Goal: Transaction & Acquisition: Purchase product/service

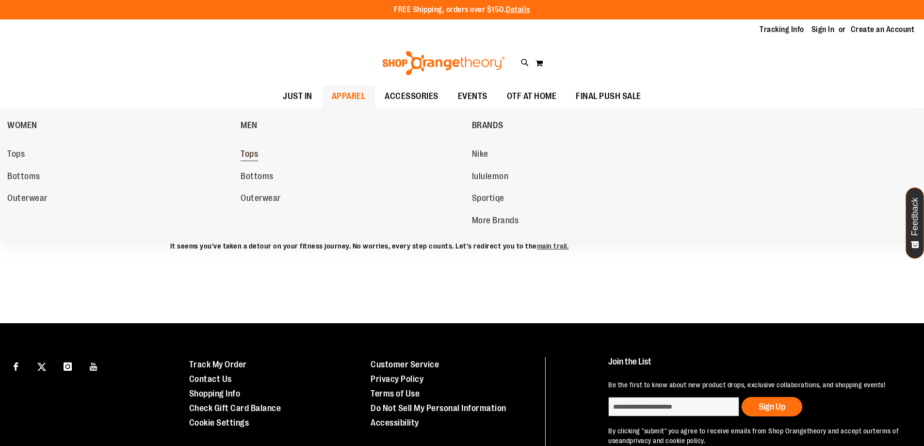
type input "**********"
click at [243, 150] on span "Tops" at bounding box center [249, 155] width 17 height 12
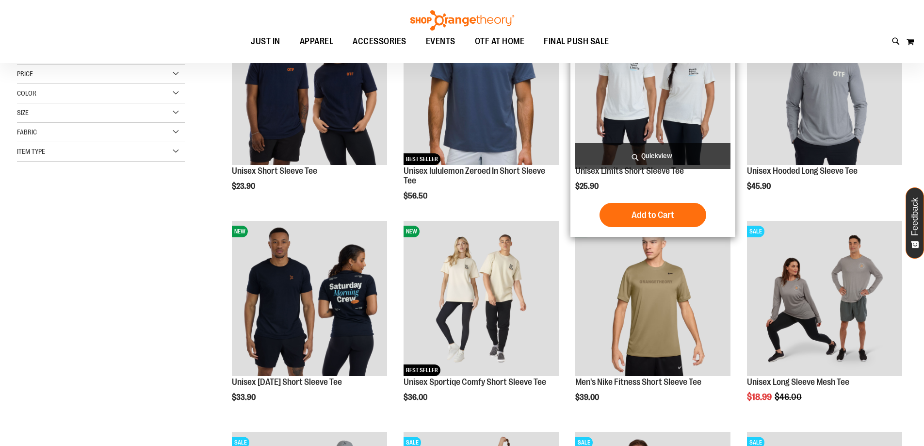
scroll to position [193, 0]
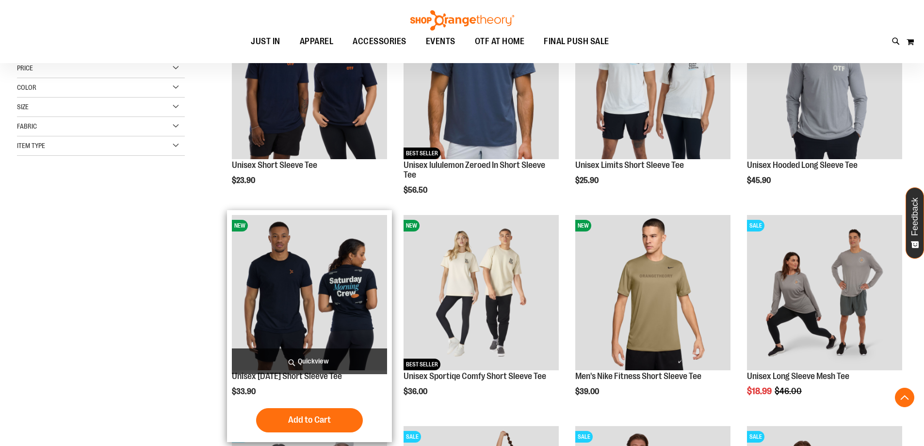
type input "**********"
click at [334, 290] on img "product" at bounding box center [309, 292] width 155 height 155
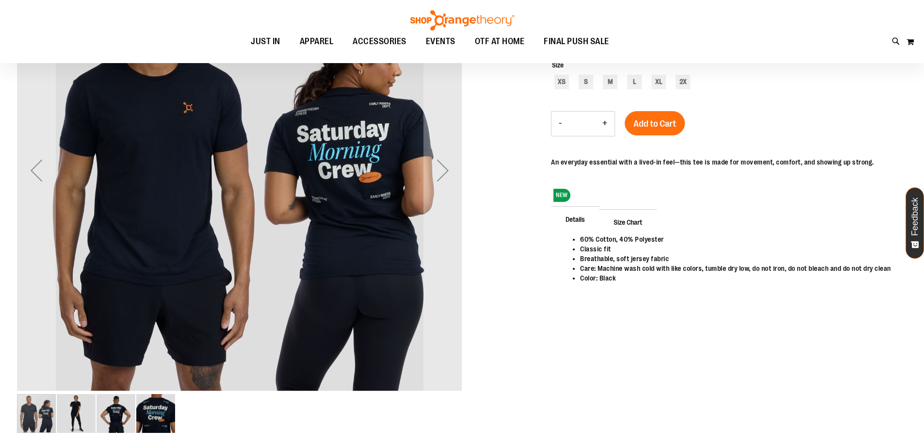
scroll to position [193, 0]
type input "**********"
click at [119, 422] on img "image 3 of 4" at bounding box center [116, 412] width 39 height 39
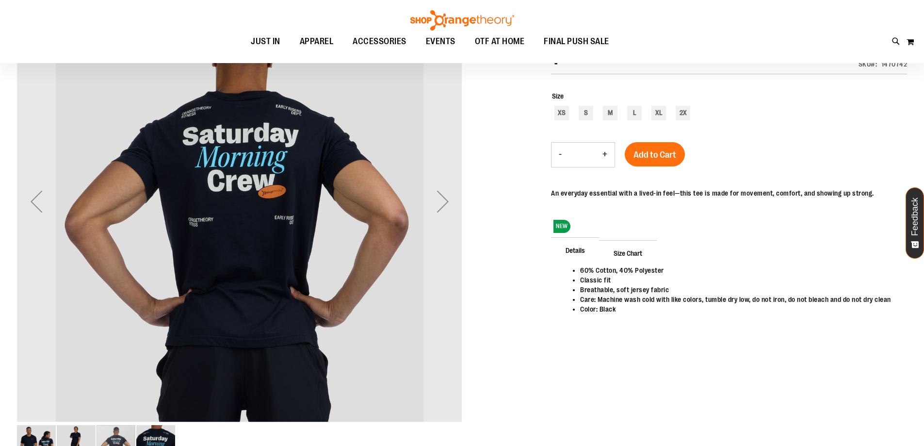
scroll to position [145, 0]
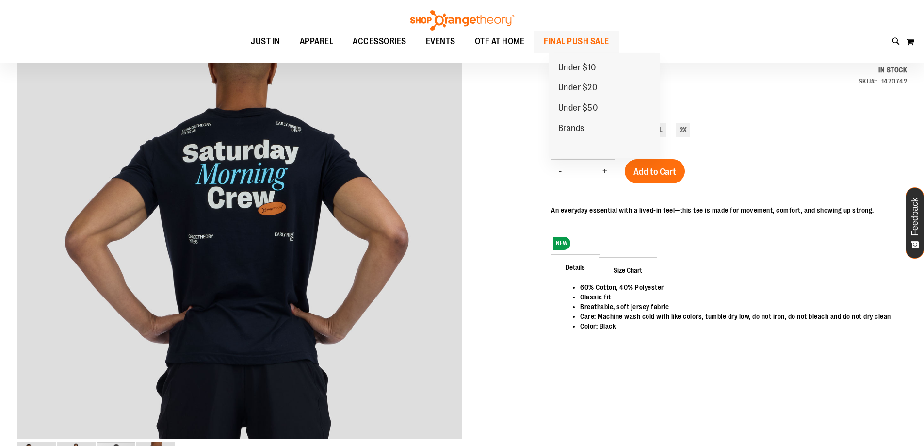
click at [600, 42] on span "FINAL PUSH SALE" at bounding box center [576, 42] width 65 height 22
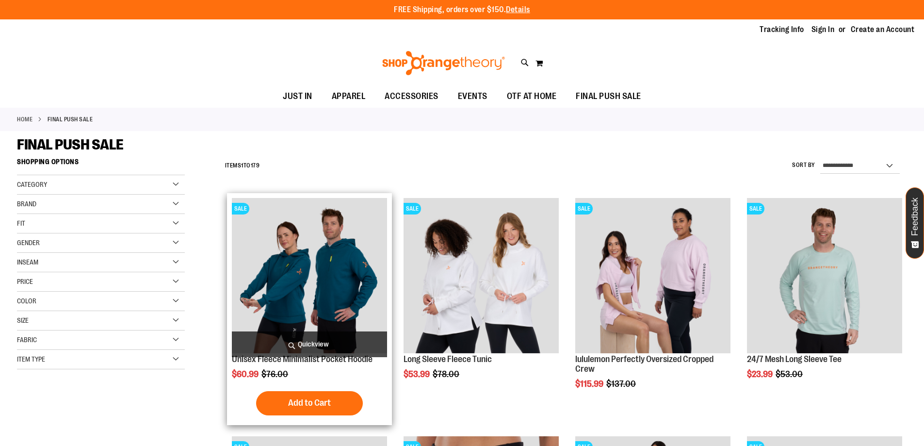
type input "**********"
click at [336, 257] on img "product" at bounding box center [309, 275] width 155 height 155
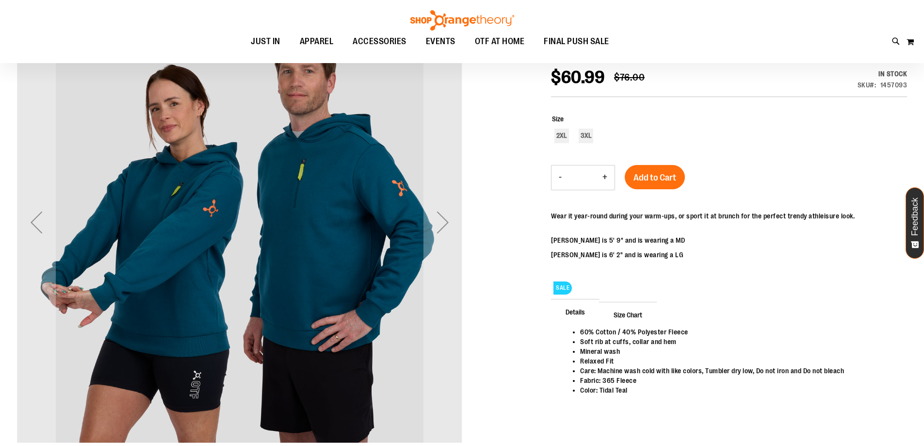
scroll to position [145, 0]
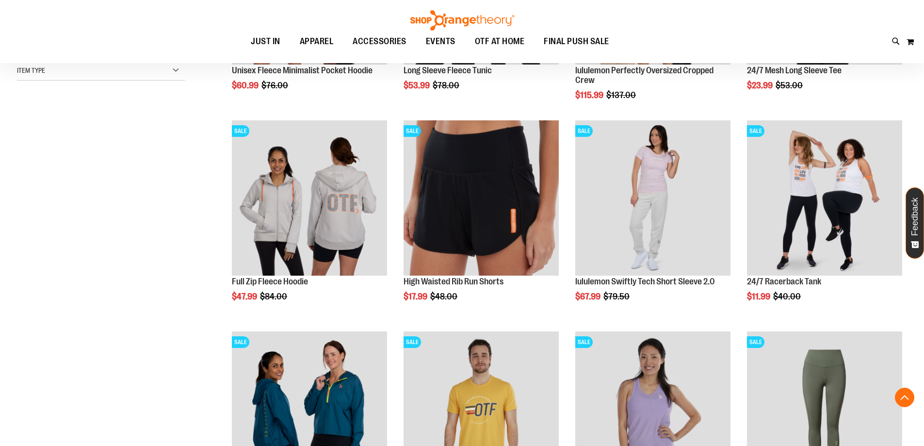
scroll to position [290, 0]
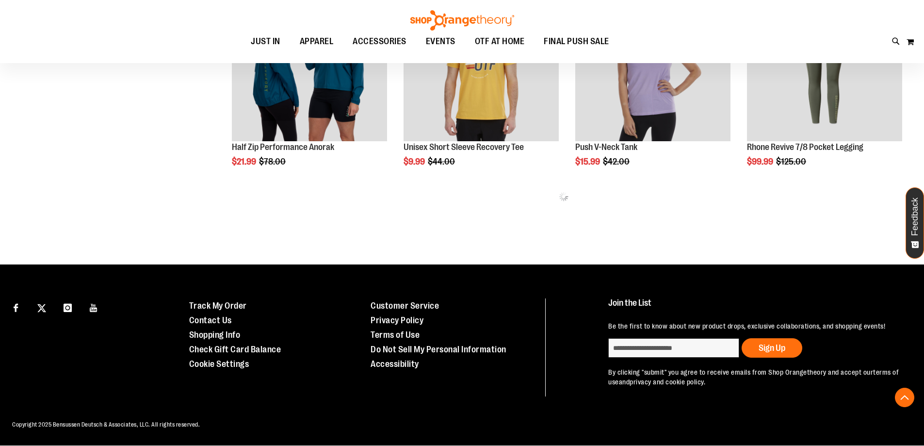
scroll to position [643, 0]
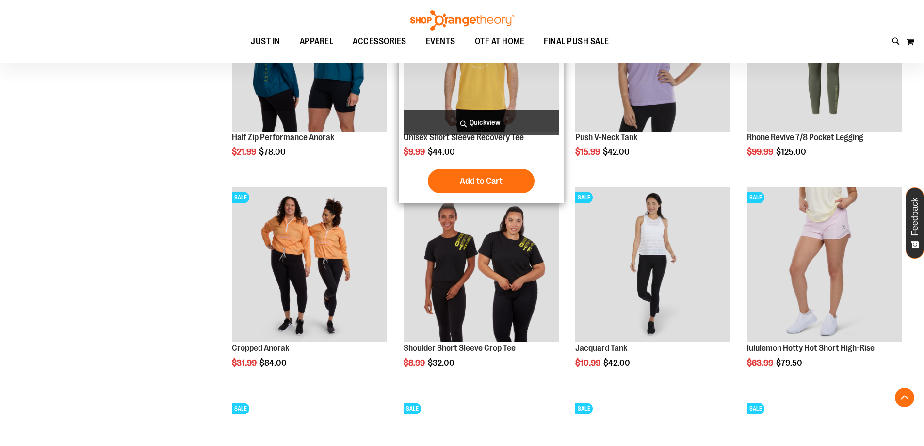
type input "**********"
click at [451, 86] on img "product" at bounding box center [480, 53] width 155 height 155
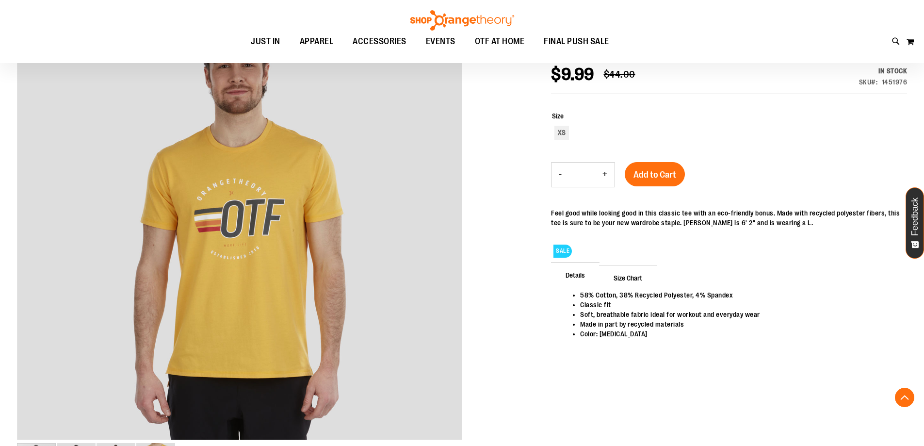
scroll to position [97, 0]
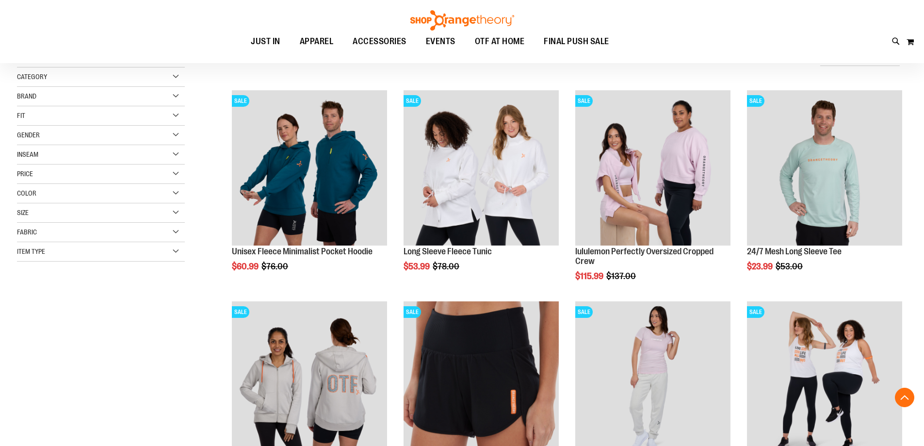
type input "**********"
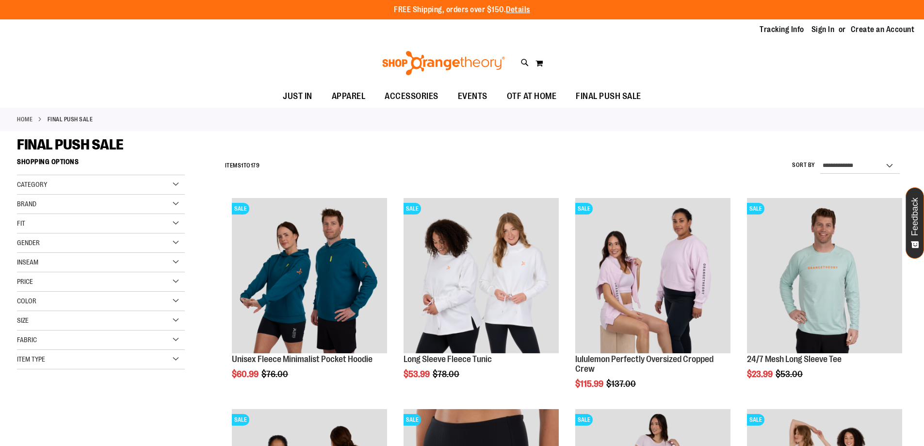
click at [111, 220] on div "Fit" at bounding box center [101, 223] width 168 height 19
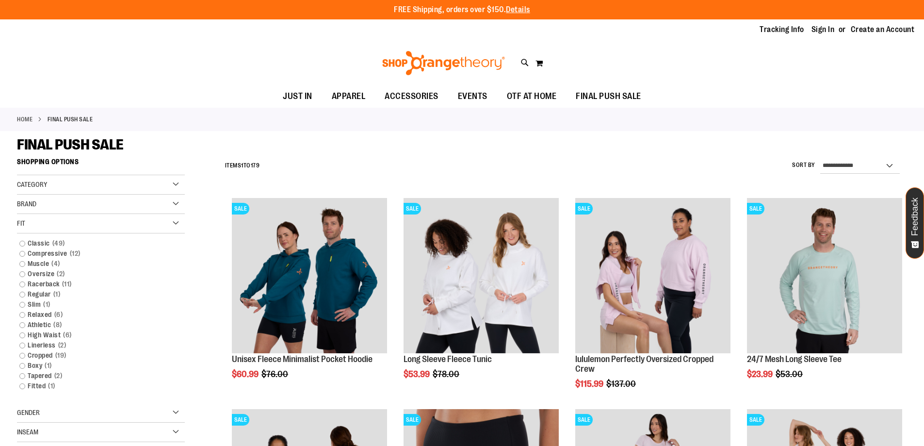
click at [111, 220] on div "Fit" at bounding box center [101, 223] width 168 height 19
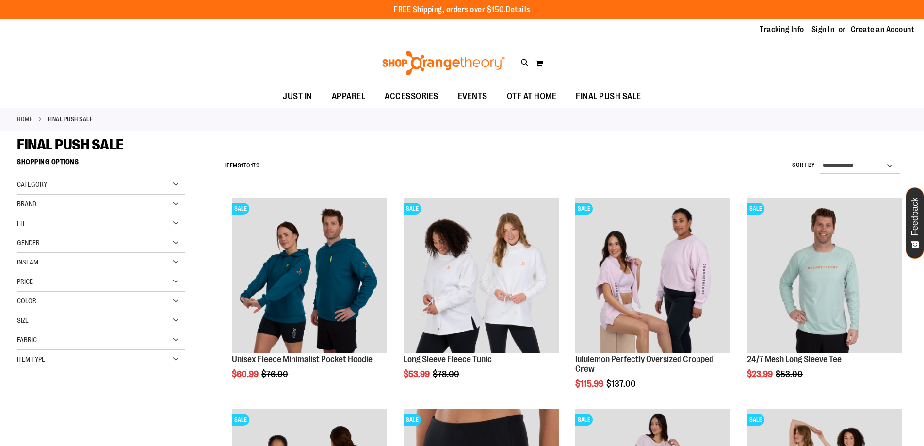
click at [81, 326] on div "Size" at bounding box center [101, 320] width 168 height 19
click at [57, 344] on div "M" at bounding box center [60, 345] width 15 height 15
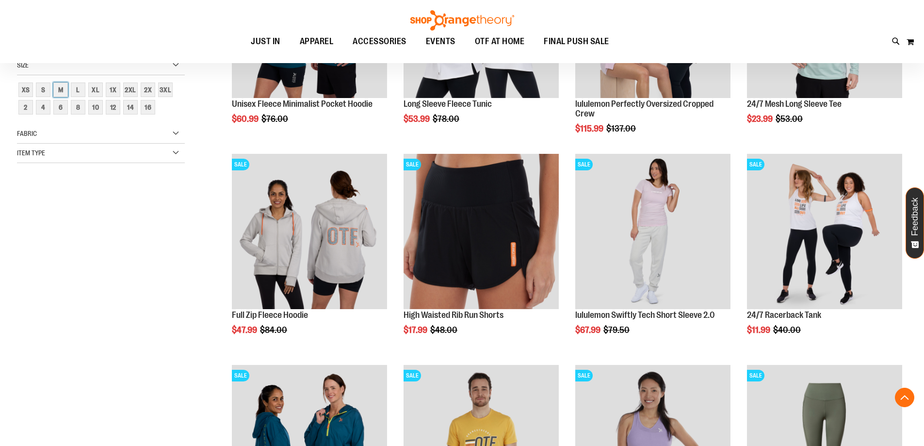
scroll to position [153, 0]
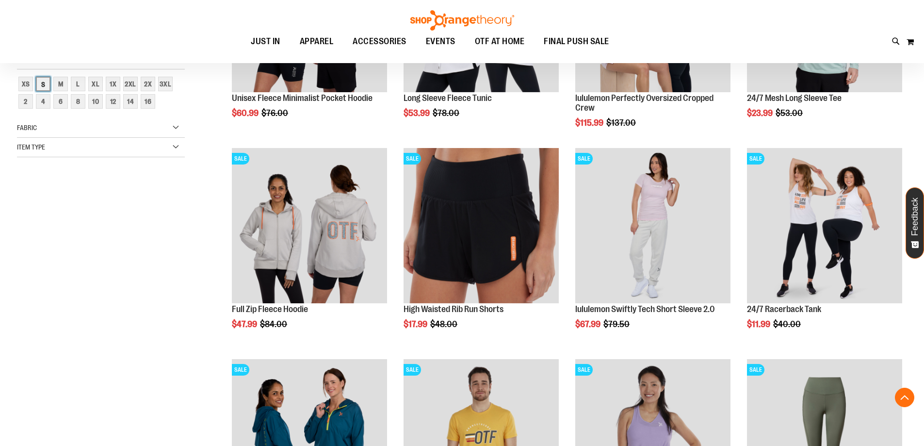
click at [48, 83] on div "S" at bounding box center [43, 84] width 15 height 15
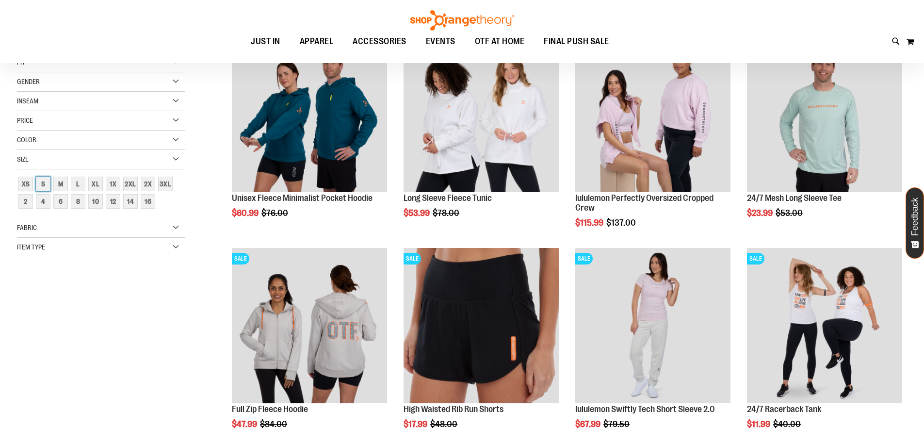
scroll to position [0, 0]
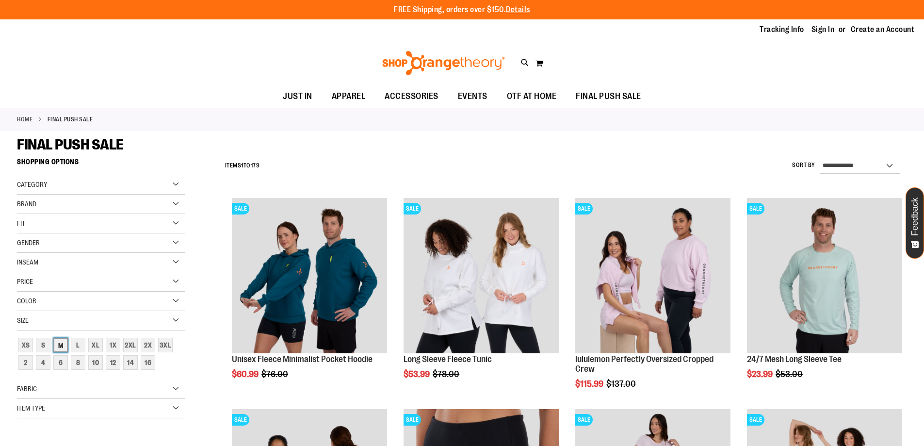
click at [62, 343] on div "M" at bounding box center [60, 345] width 15 height 15
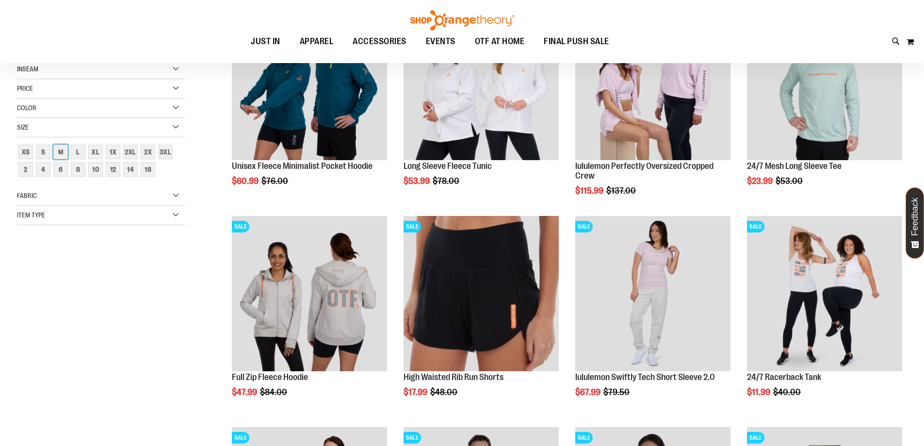
scroll to position [8, 0]
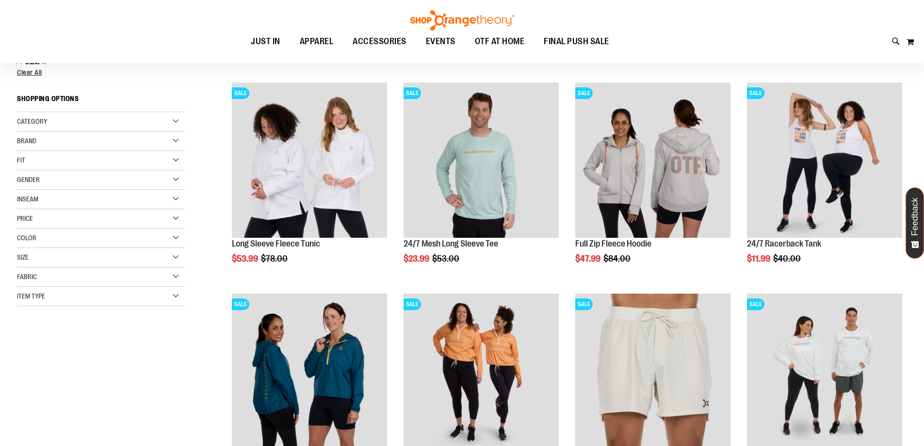
click at [47, 177] on div "Gender" at bounding box center [101, 179] width 168 height 19
click at [36, 197] on link "Men 6 items" at bounding box center [95, 199] width 161 height 10
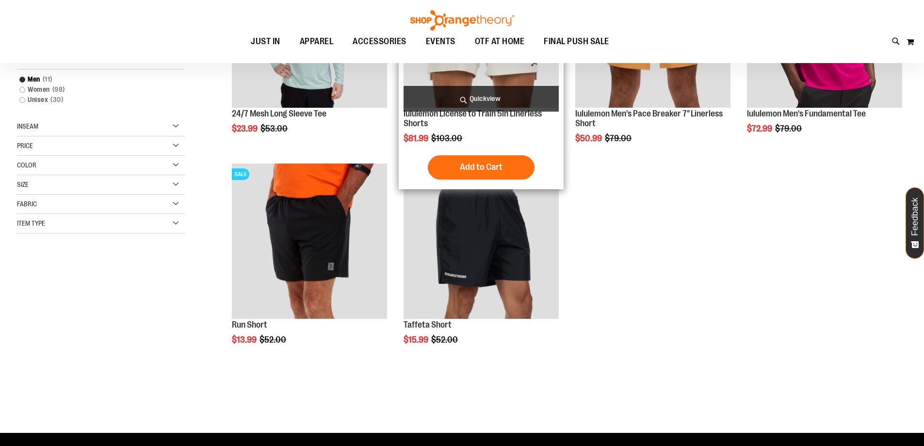
scroll to position [145, 0]
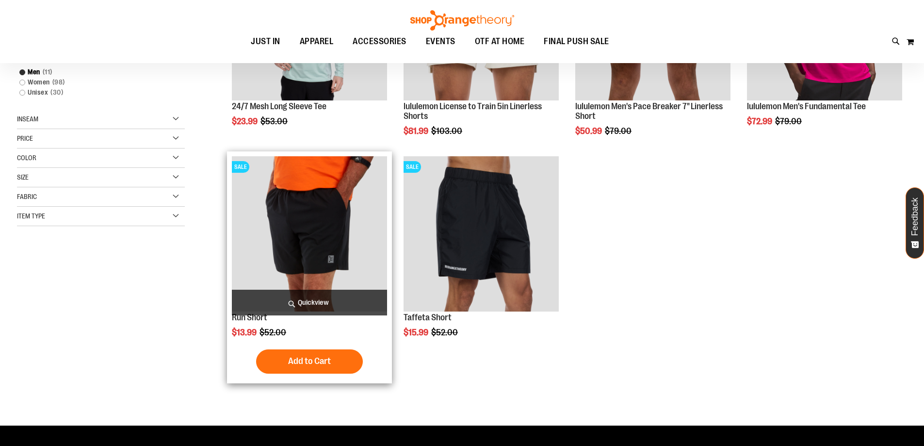
click at [339, 249] on img "product" at bounding box center [309, 233] width 155 height 155
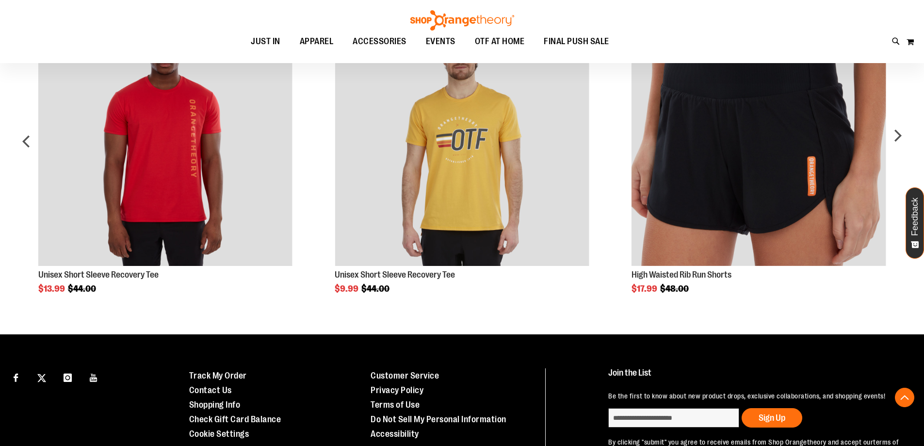
scroll to position [581, 0]
